Goal: Transaction & Acquisition: Purchase product/service

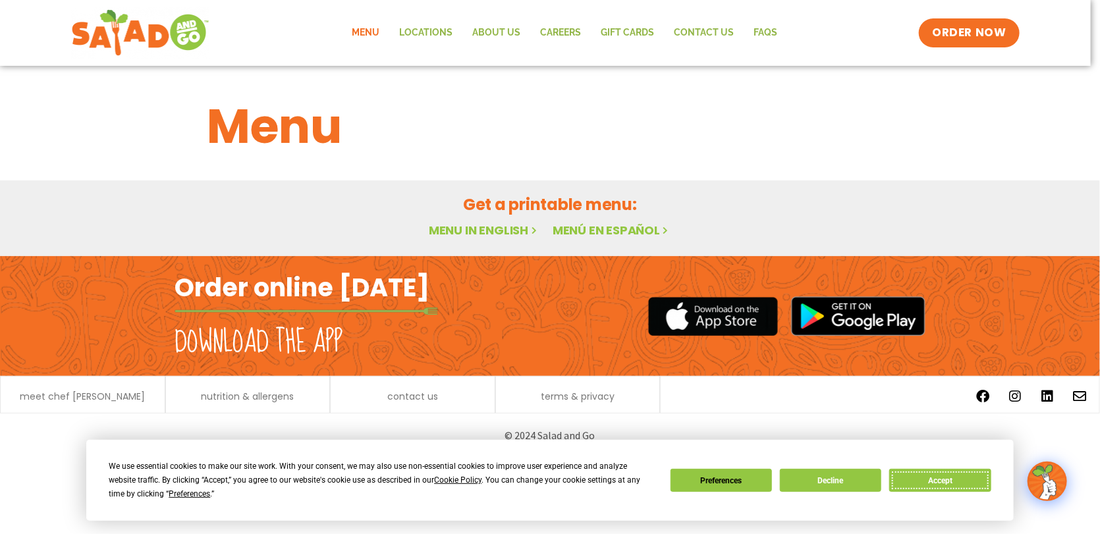
click at [945, 471] on button "Accept" at bounding box center [939, 480] width 101 height 23
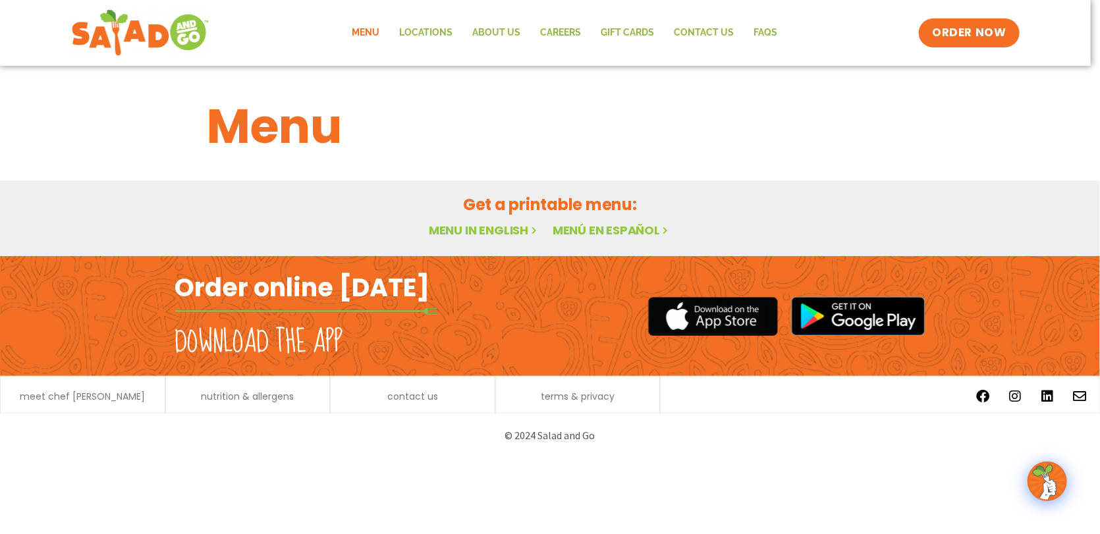
click at [382, 32] on link "Menu" at bounding box center [365, 33] width 47 height 30
click at [1053, 481] on img at bounding box center [1046, 481] width 37 height 37
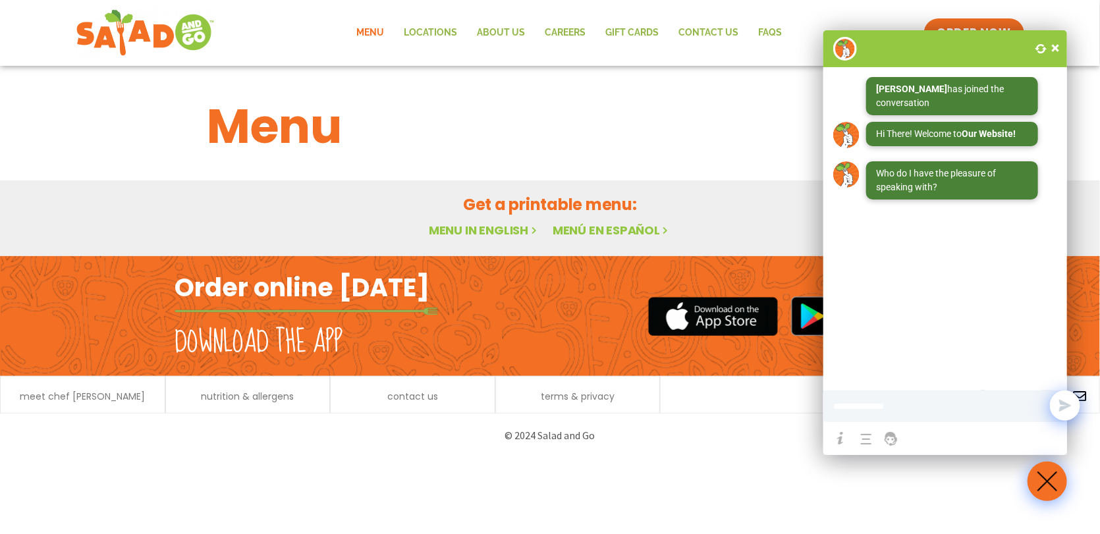
click at [1057, 45] on span at bounding box center [1054, 47] width 13 height 13
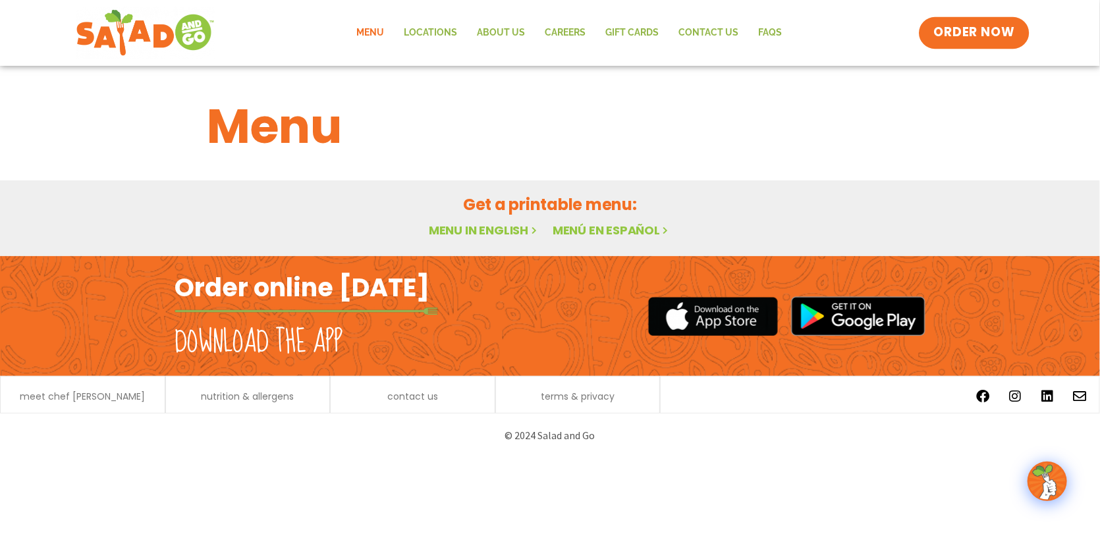
click at [997, 33] on span "ORDER NOW" at bounding box center [974, 32] width 82 height 17
